Goal: Check status: Verify the current state of an ongoing process or item

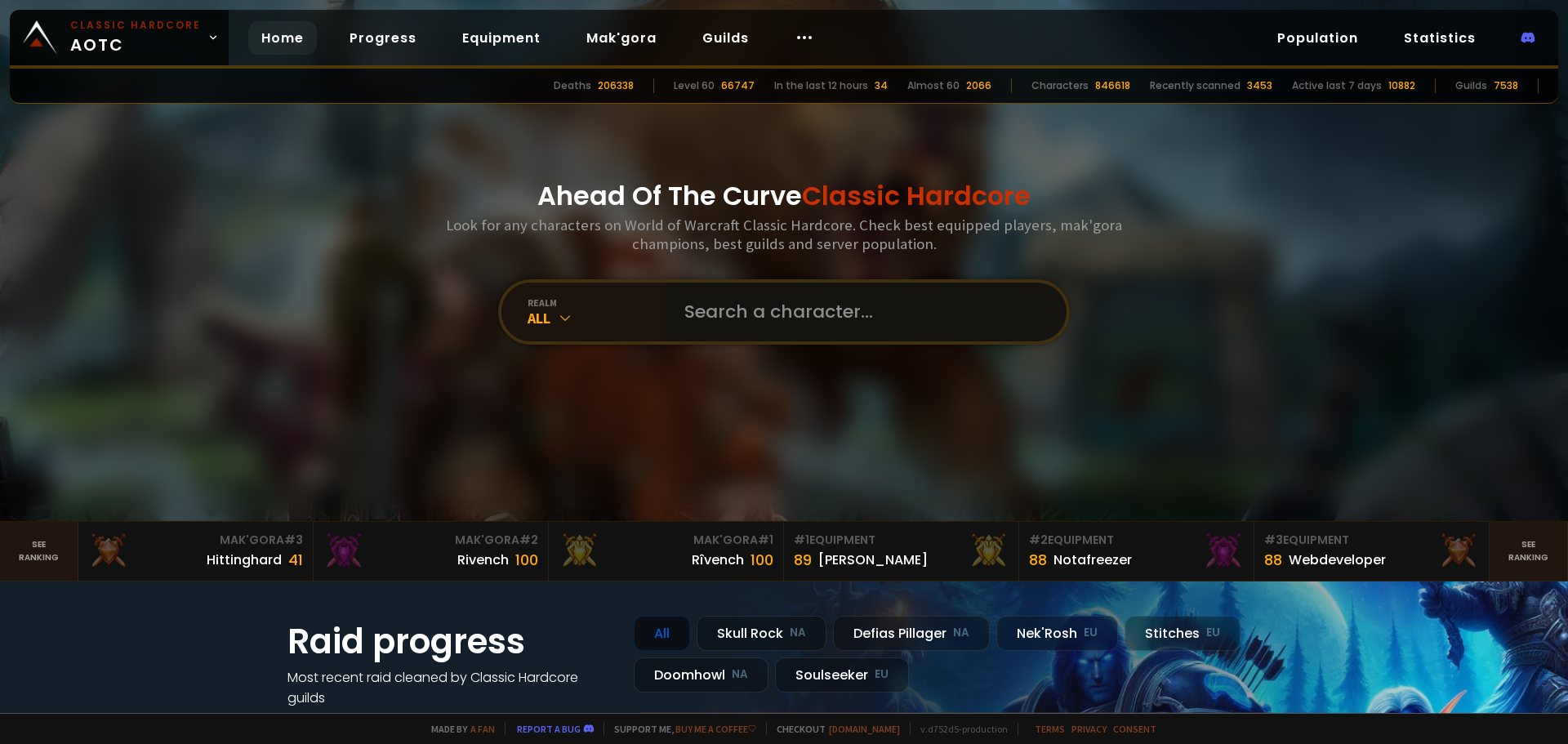
click at [968, 310] on input "text" at bounding box center [861, 311] width 373 height 59
type input "momz"
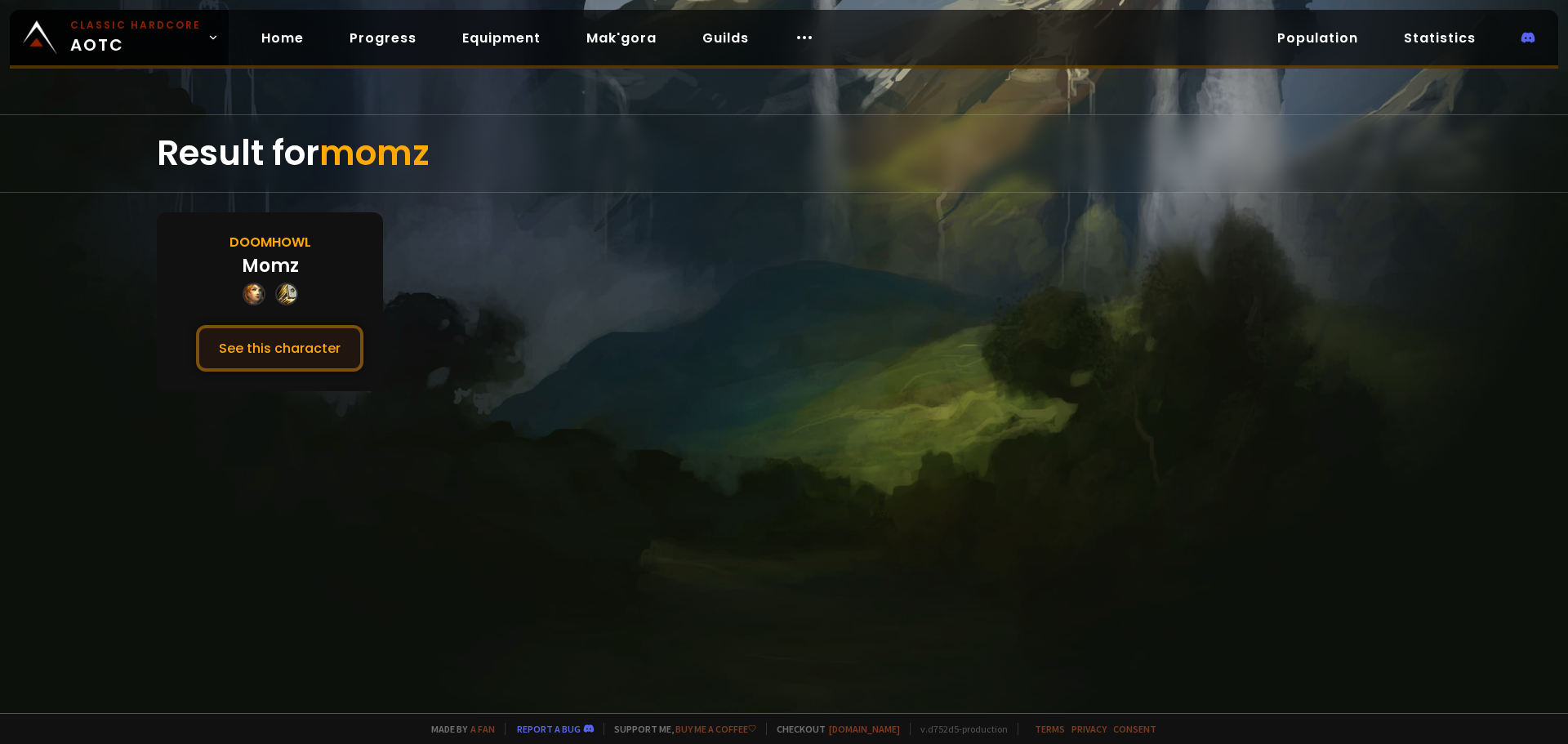
click at [272, 347] on button "See this character" at bounding box center [279, 348] width 167 height 46
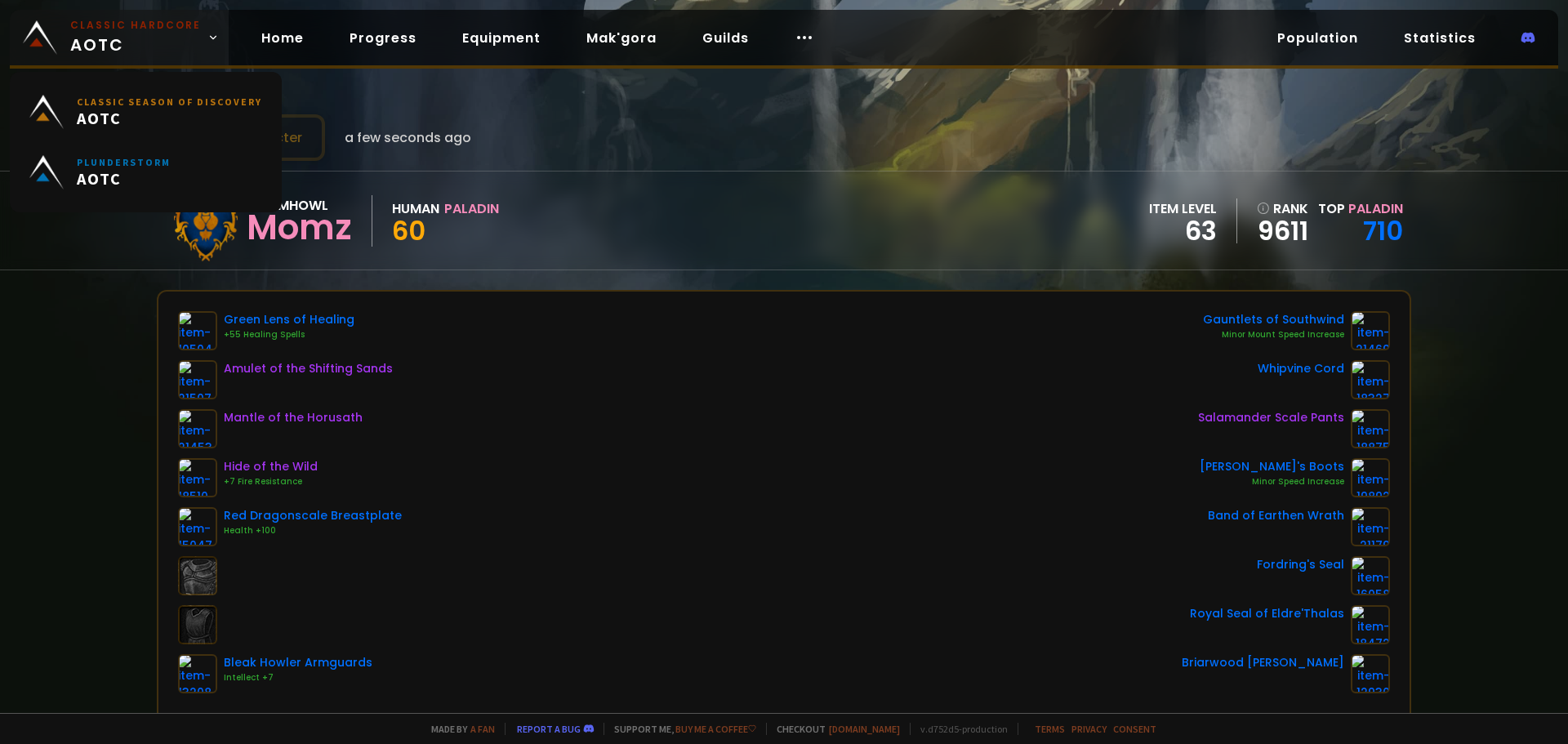
click at [156, 33] on span "Classic Hardcore AOTC" at bounding box center [135, 38] width 130 height 39
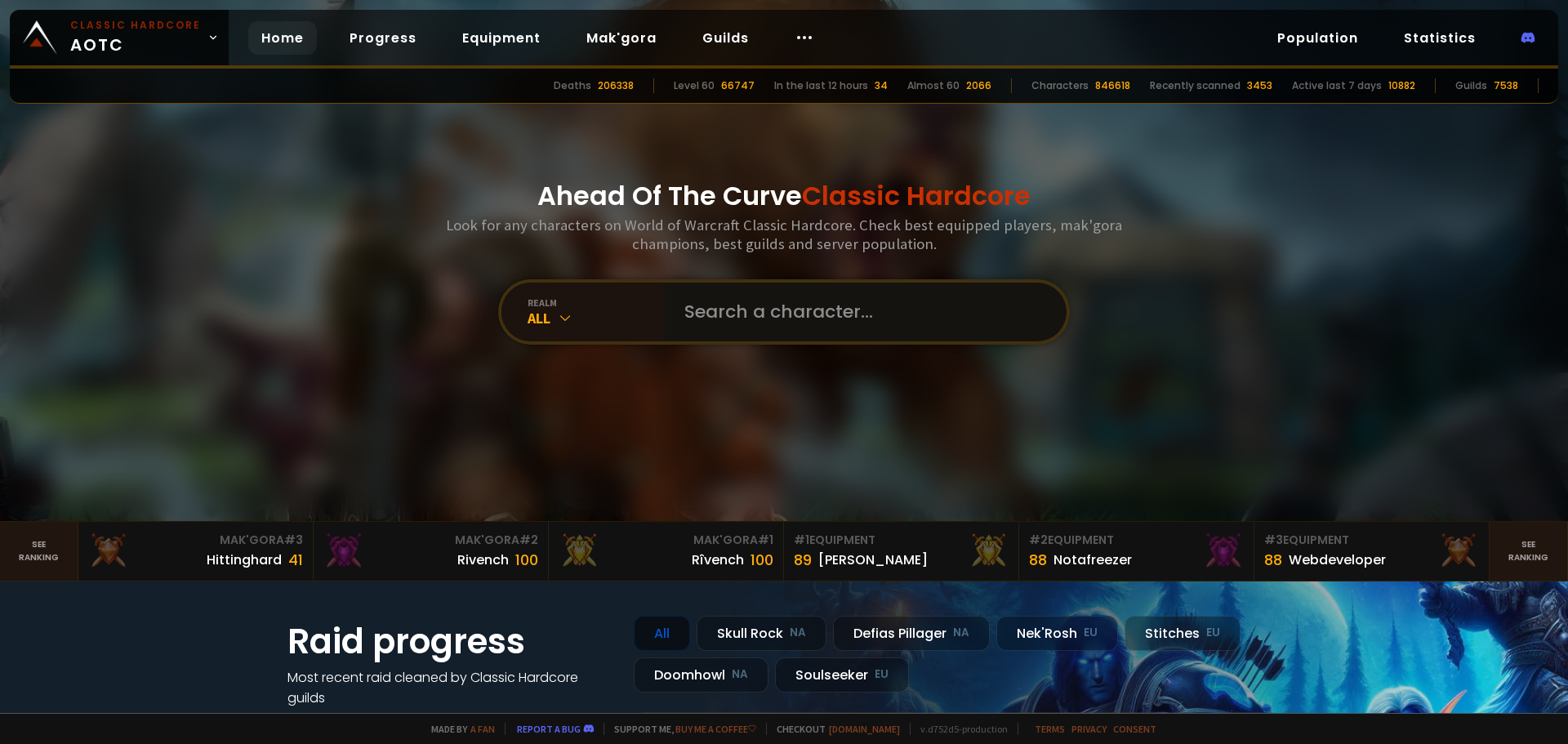
click at [796, 317] on input "text" at bounding box center [861, 311] width 373 height 59
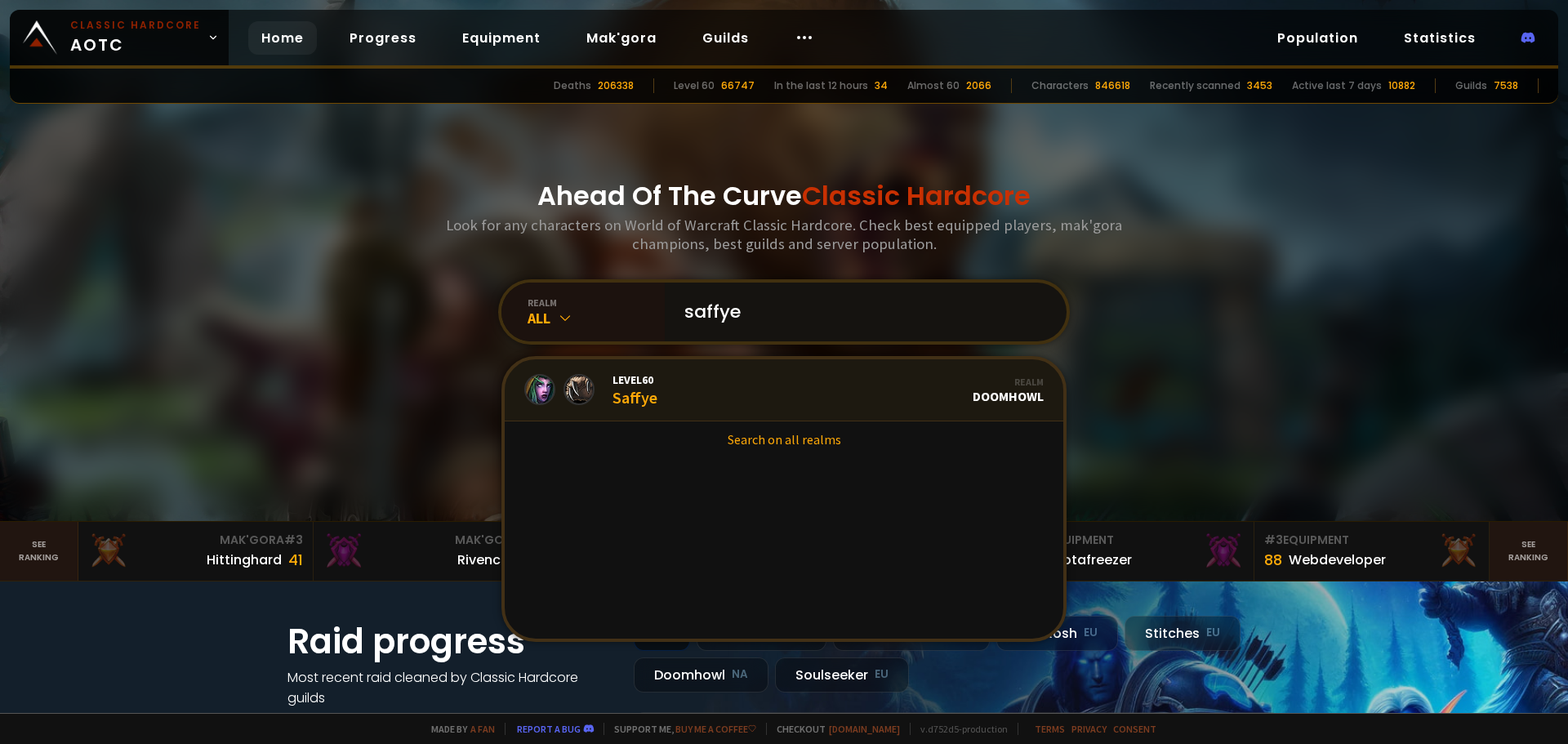
type input "saffye"
click at [697, 389] on link "Level 60 Saffye Realm Doomhowl" at bounding box center [784, 390] width 559 height 62
